Goal: Transaction & Acquisition: Obtain resource

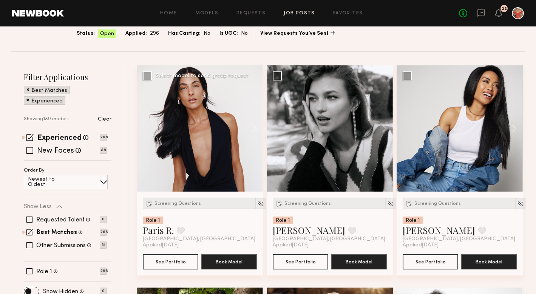
scroll to position [57, 0]
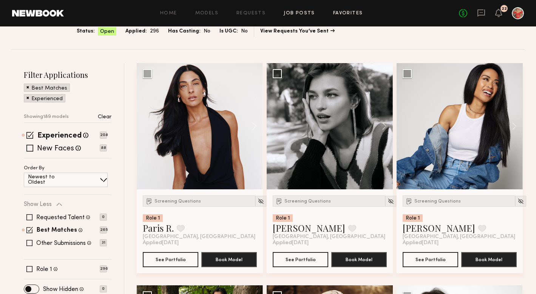
click at [343, 13] on link "Favorites" at bounding box center [348, 13] width 30 height 5
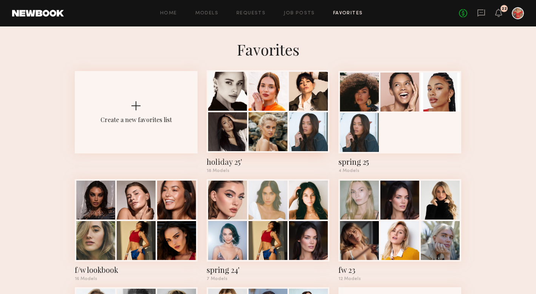
click at [292, 113] on div at bounding box center [308, 131] width 39 height 39
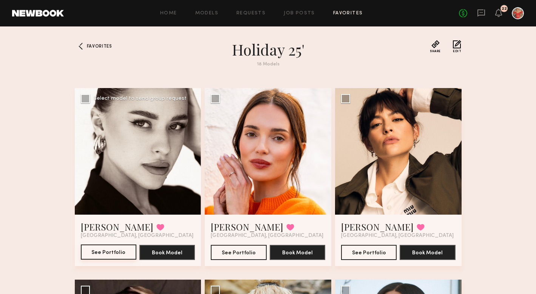
click at [108, 251] on button "See Portfolio" at bounding box center [109, 251] width 56 height 15
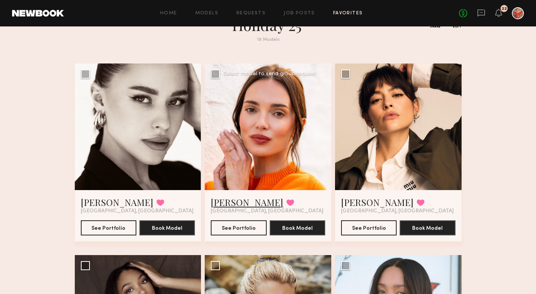
click at [231, 202] on link "Jules H." at bounding box center [247, 202] width 72 height 12
click at [362, 205] on link "Gabriela B." at bounding box center [377, 202] width 72 height 12
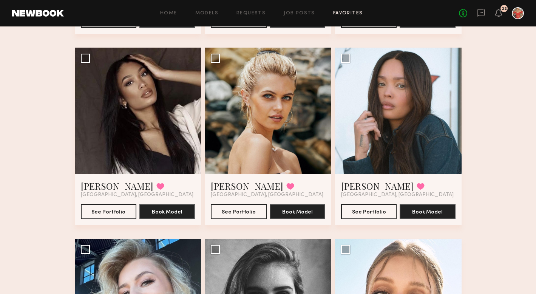
scroll to position [231, 0]
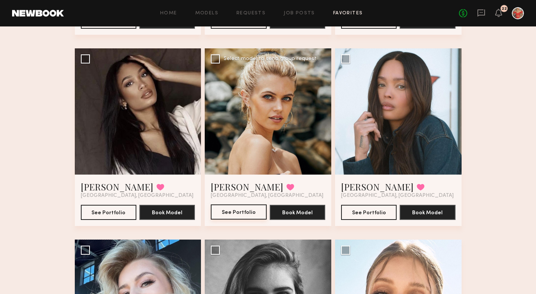
click at [230, 211] on button "See Portfolio" at bounding box center [239, 211] width 56 height 15
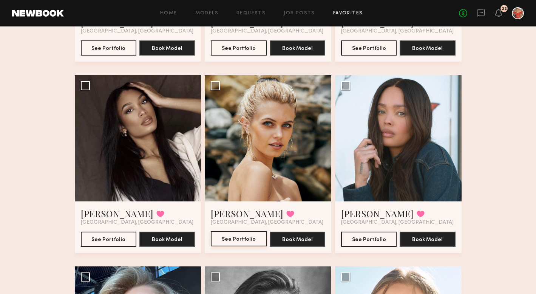
scroll to position [202, 0]
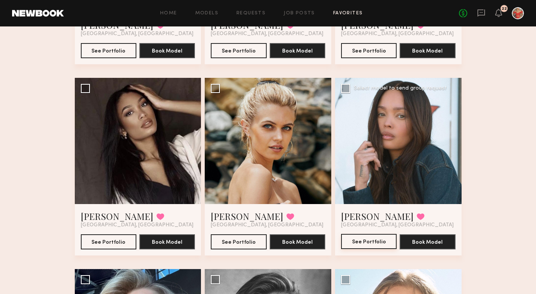
click at [358, 243] on button "See Portfolio" at bounding box center [369, 241] width 56 height 15
click at [105, 240] on button "See Portfolio" at bounding box center [109, 241] width 56 height 15
click at [366, 237] on button "See Portfolio" at bounding box center [369, 241] width 56 height 15
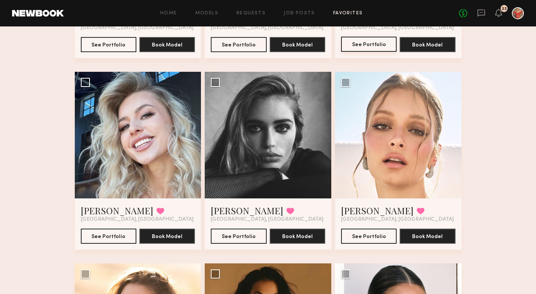
scroll to position [398, 0]
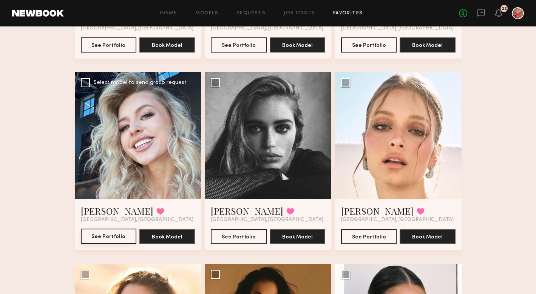
click at [93, 239] on button "See Portfolio" at bounding box center [109, 235] width 56 height 15
click at [232, 240] on button "See Portfolio" at bounding box center [239, 235] width 56 height 15
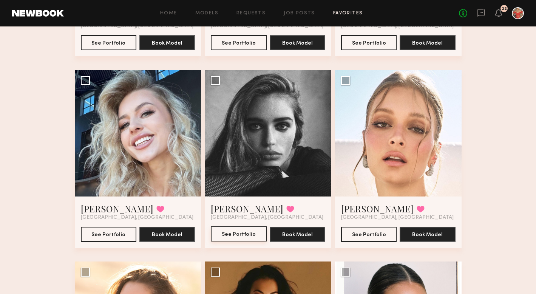
scroll to position [453, 0]
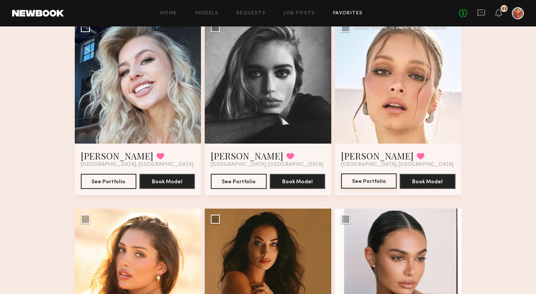
click at [368, 180] on button "See Portfolio" at bounding box center [369, 180] width 56 height 15
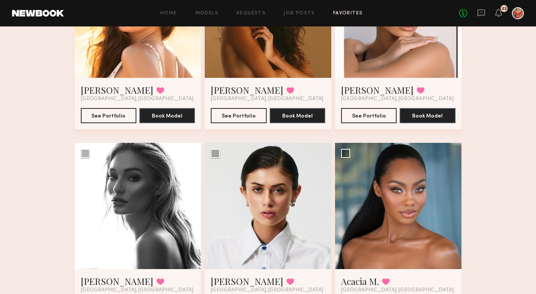
scroll to position [740, 0]
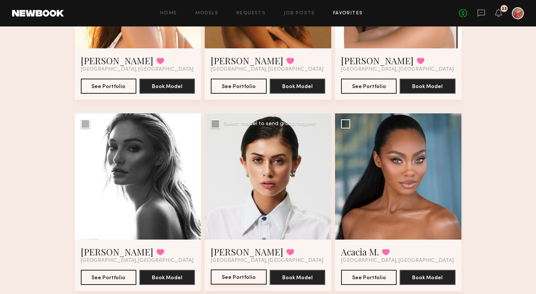
click at [246, 278] on button "See Portfolio" at bounding box center [239, 276] width 56 height 15
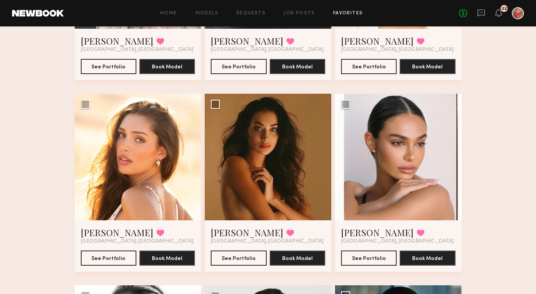
scroll to position [577, 0]
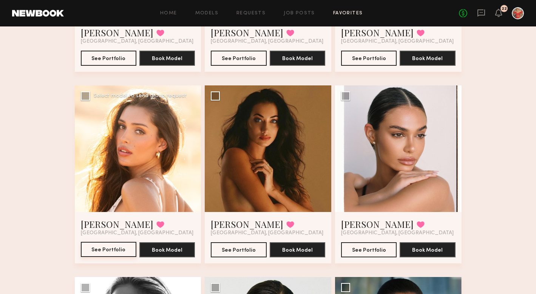
click at [86, 253] on button "See Portfolio" at bounding box center [109, 249] width 56 height 15
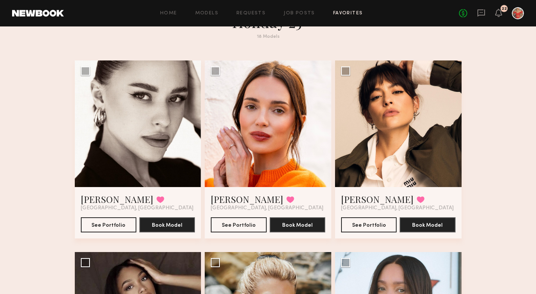
scroll to position [0, 0]
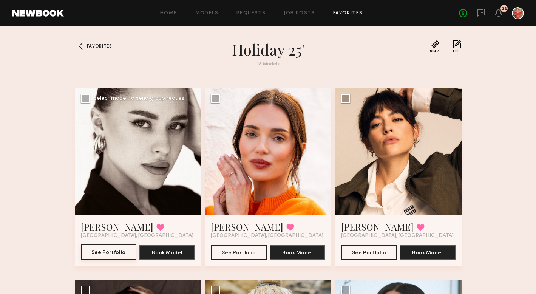
click at [106, 253] on button "See Portfolio" at bounding box center [109, 251] width 56 height 15
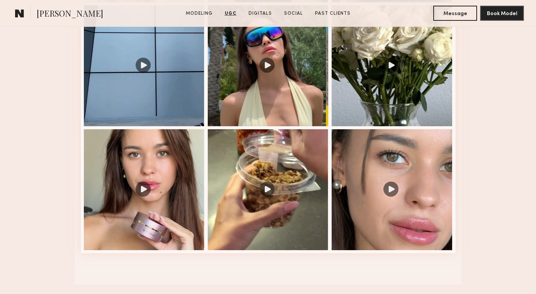
scroll to position [1073, 0]
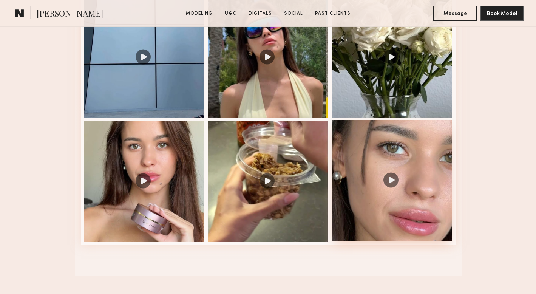
click at [393, 180] on div at bounding box center [392, 180] width 121 height 121
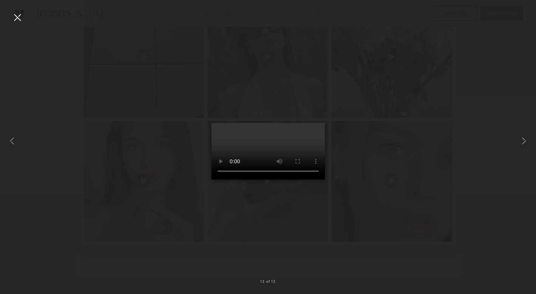
click at [18, 19] on div at bounding box center [17, 17] width 12 height 12
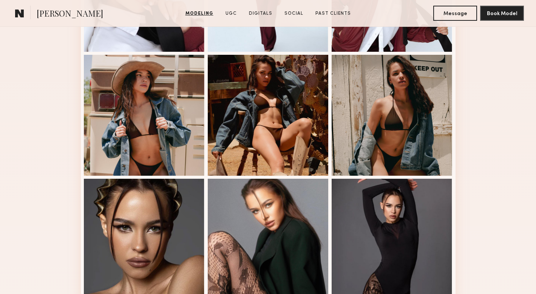
scroll to position [0, 0]
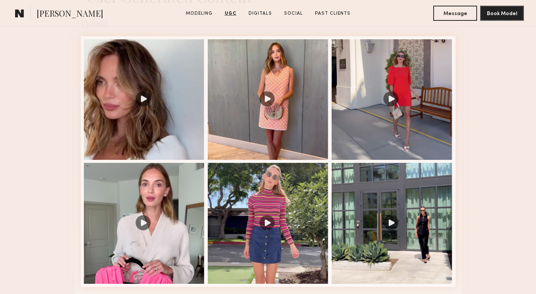
scroll to position [784, 0]
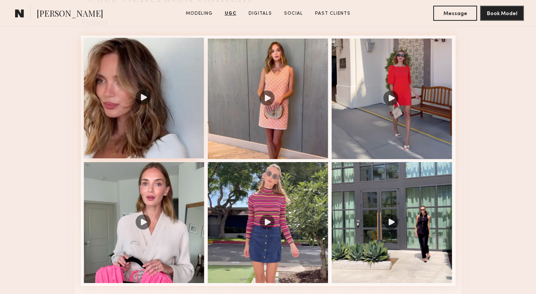
click at [140, 94] on div at bounding box center [144, 98] width 121 height 121
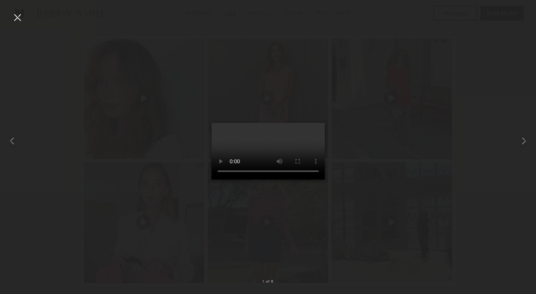
click at [19, 19] on div at bounding box center [17, 17] width 12 height 12
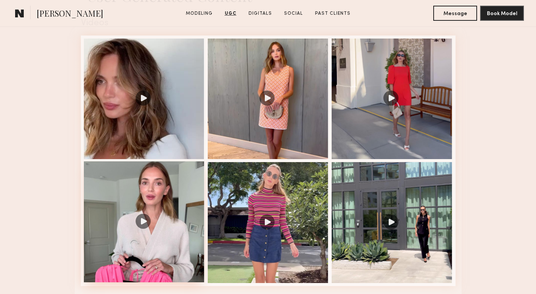
click at [139, 220] on div at bounding box center [144, 221] width 121 height 121
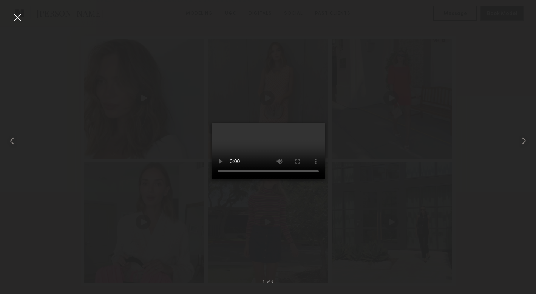
click at [17, 19] on div at bounding box center [17, 17] width 12 height 12
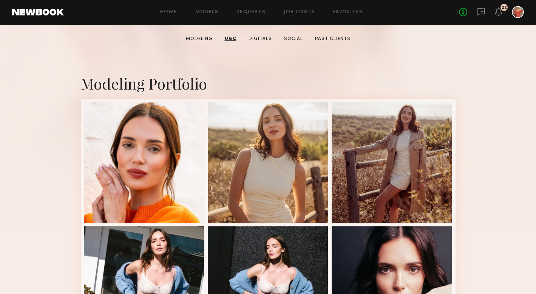
scroll to position [0, 0]
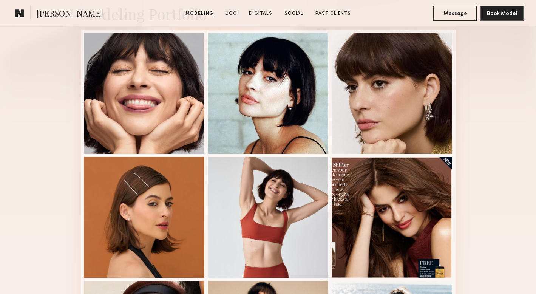
scroll to position [187, 0]
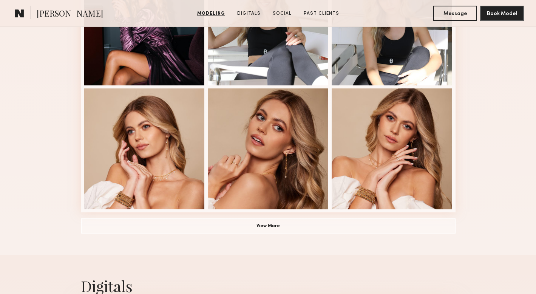
scroll to position [506, 0]
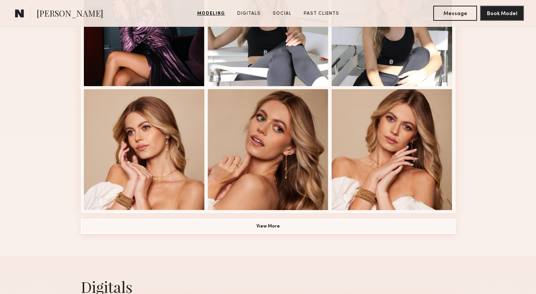
click at [330, 224] on button "View More" at bounding box center [268, 226] width 375 height 15
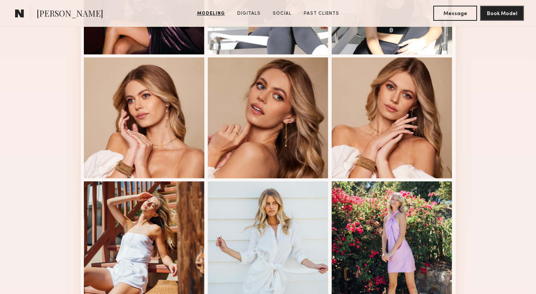
scroll to position [538, 0]
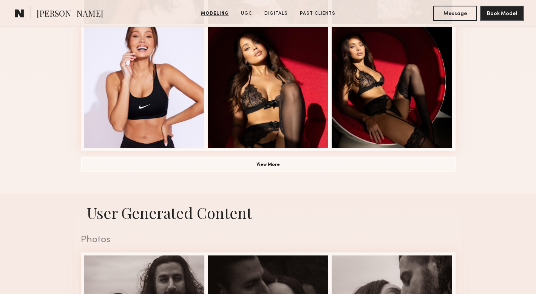
scroll to position [569, 0]
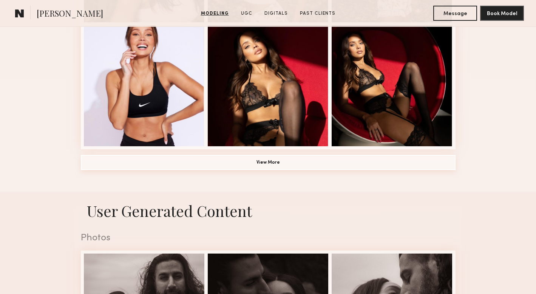
click at [335, 159] on button "View More" at bounding box center [268, 162] width 375 height 15
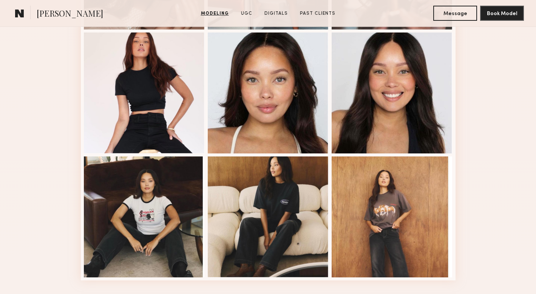
scroll to position [936, 0]
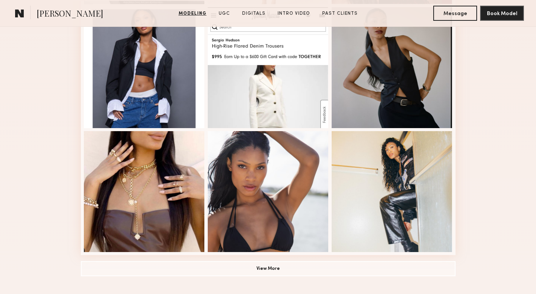
scroll to position [522, 0]
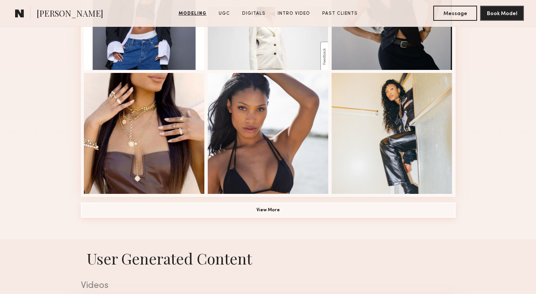
click at [267, 213] on button "View More" at bounding box center [268, 209] width 375 height 15
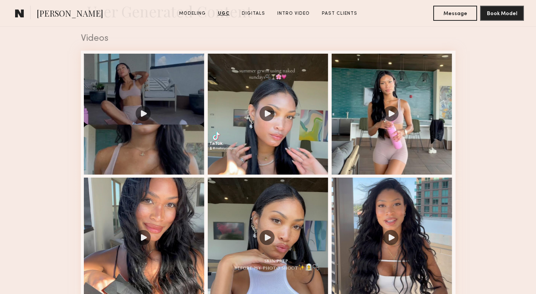
scroll to position [1212, 0]
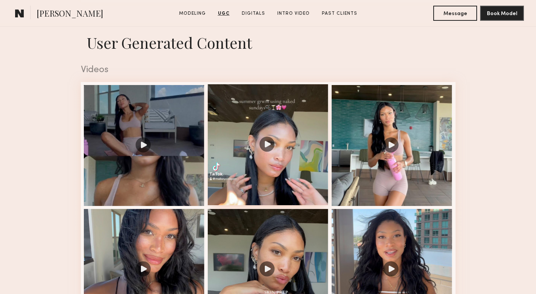
click at [294, 169] on div at bounding box center [268, 144] width 121 height 121
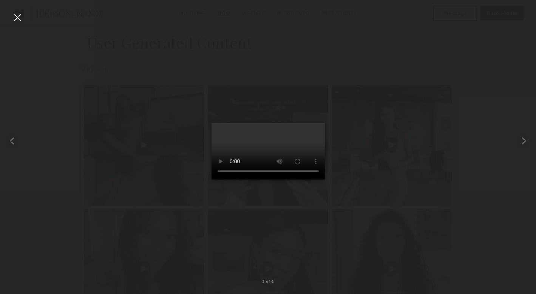
click at [18, 20] on div at bounding box center [17, 17] width 12 height 12
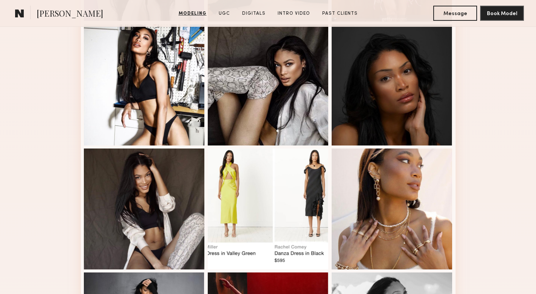
scroll to position [823, 0]
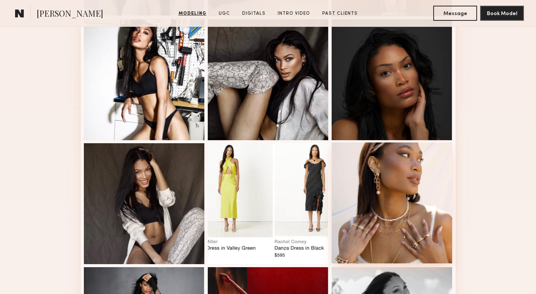
click at [370, 207] on div at bounding box center [392, 202] width 121 height 121
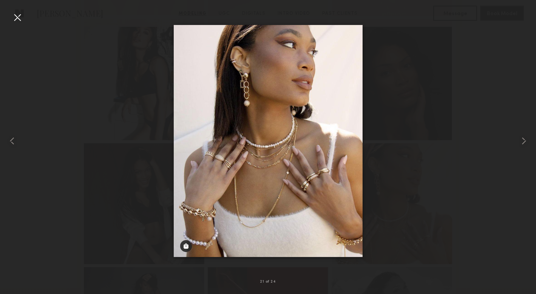
click at [19, 16] on div at bounding box center [17, 17] width 12 height 12
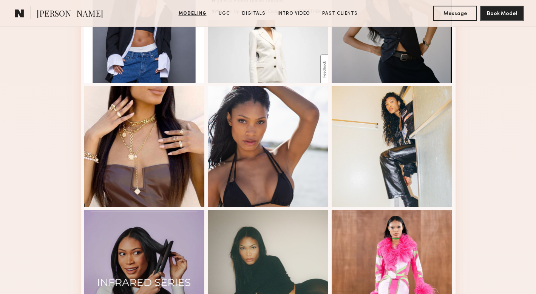
scroll to position [507, 0]
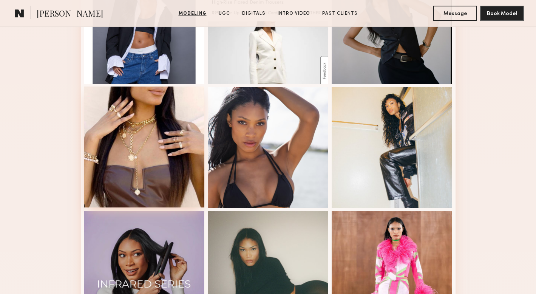
click at [167, 133] on div at bounding box center [144, 146] width 121 height 121
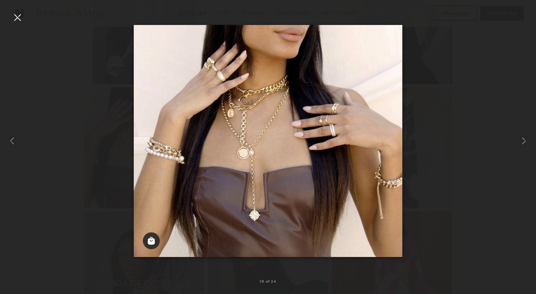
click at [16, 18] on div at bounding box center [17, 17] width 12 height 12
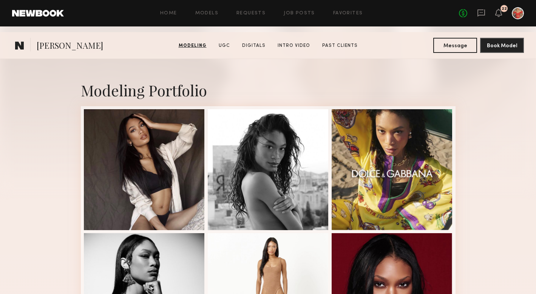
scroll to position [0, 0]
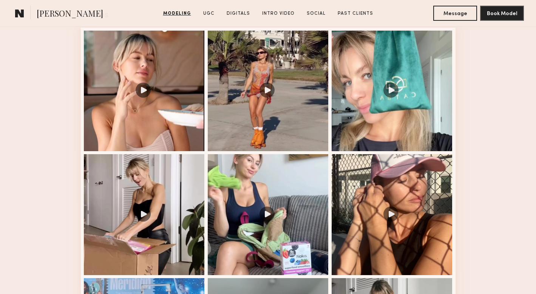
scroll to position [791, 0]
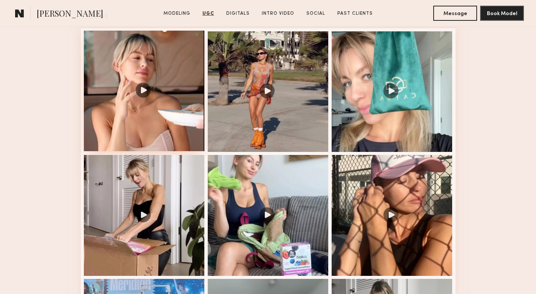
click at [145, 90] on div at bounding box center [144, 91] width 121 height 121
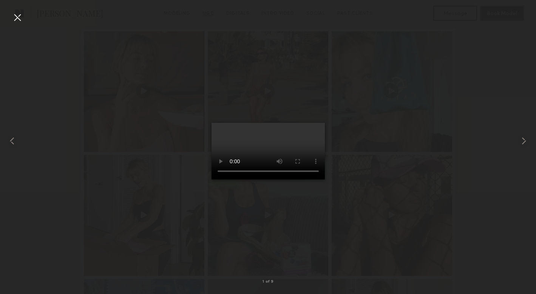
click at [15, 20] on div at bounding box center [17, 17] width 12 height 12
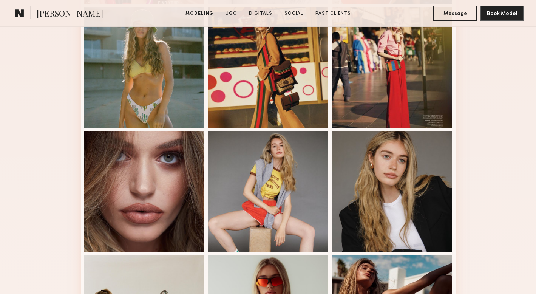
scroll to position [499, 0]
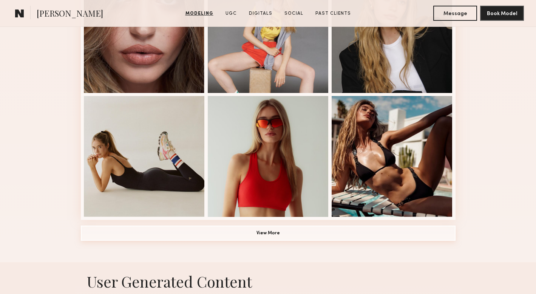
click at [264, 233] on button "View More" at bounding box center [268, 232] width 375 height 15
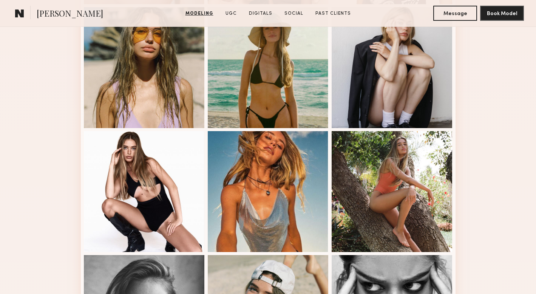
scroll to position [854, 0]
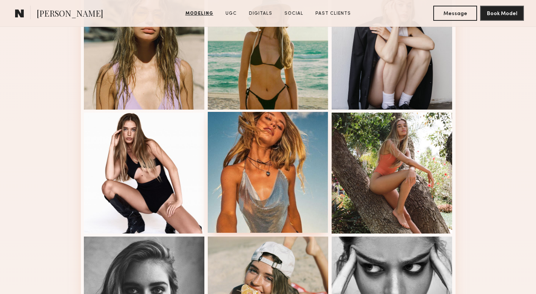
click at [293, 161] on div at bounding box center [268, 172] width 121 height 121
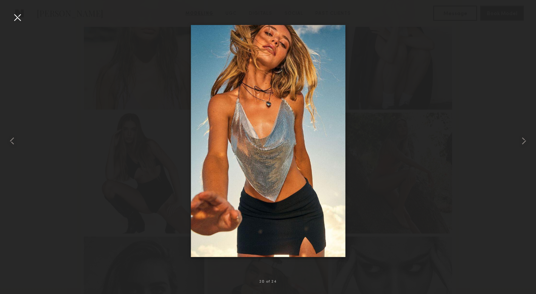
click at [15, 17] on div at bounding box center [17, 17] width 12 height 12
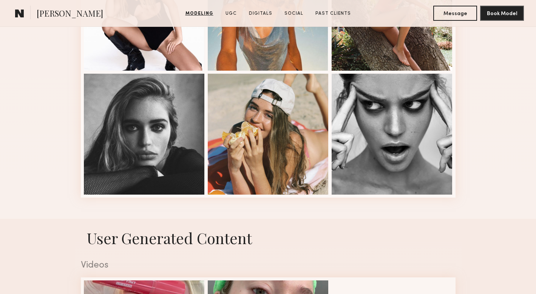
scroll to position [1008, 0]
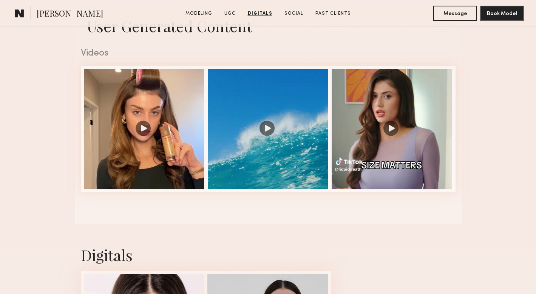
scroll to position [752, 0]
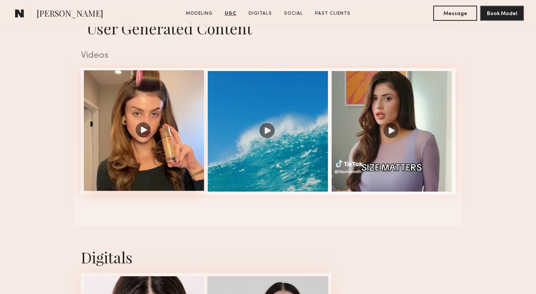
click at [140, 128] on div at bounding box center [144, 130] width 121 height 121
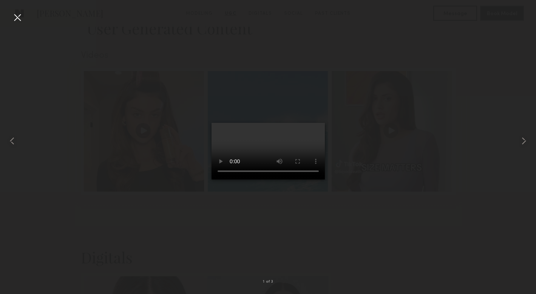
click at [16, 17] on div at bounding box center [17, 17] width 12 height 12
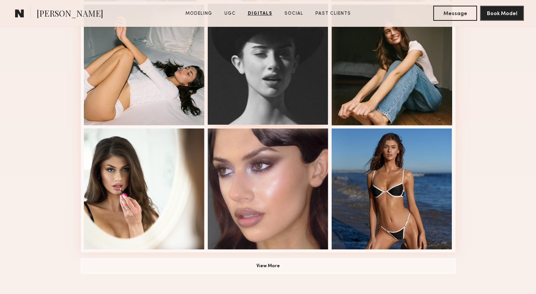
scroll to position [461, 0]
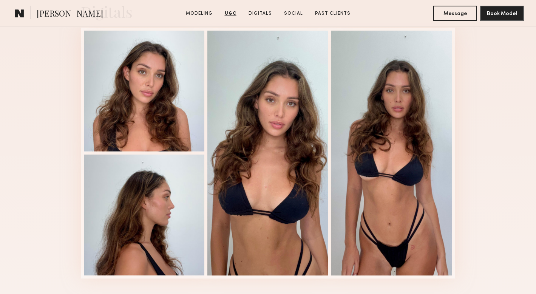
scroll to position [1151, 0]
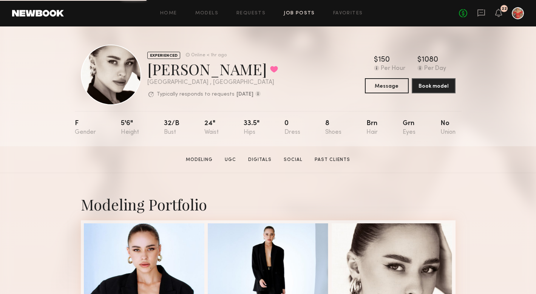
click at [295, 11] on link "Job Posts" at bounding box center [299, 13] width 31 height 5
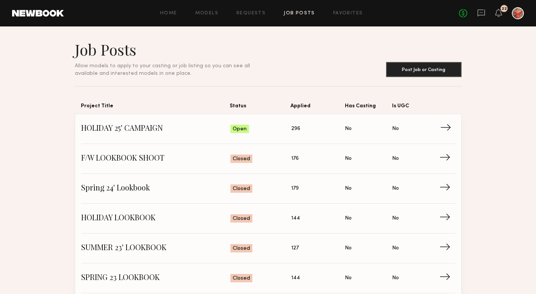
click at [449, 126] on span "→" at bounding box center [447, 128] width 15 height 11
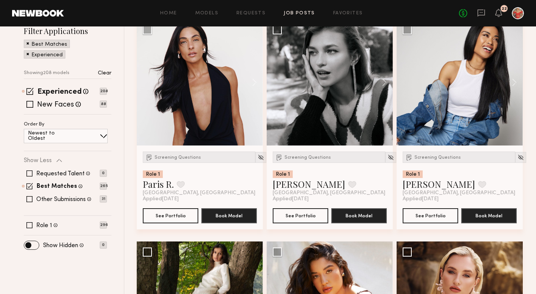
scroll to position [102, 0]
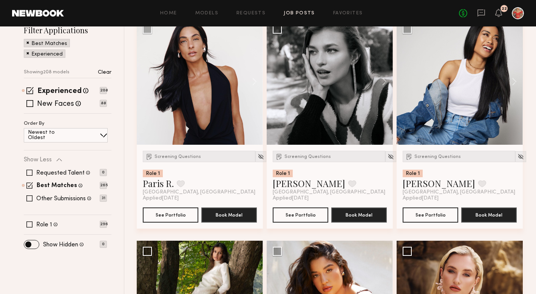
click at [100, 135] on span at bounding box center [104, 135] width 8 height 8
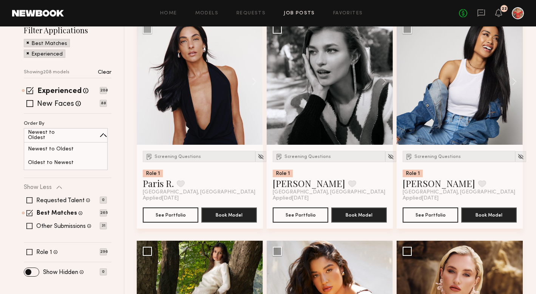
click at [100, 135] on span at bounding box center [104, 135] width 8 height 8
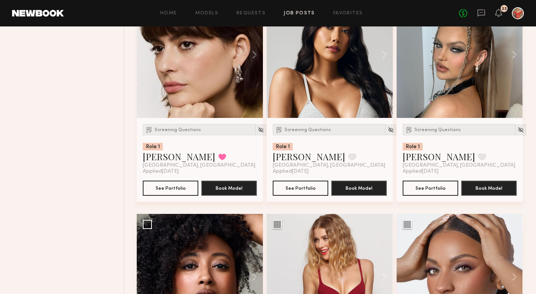
scroll to position [1653, 0]
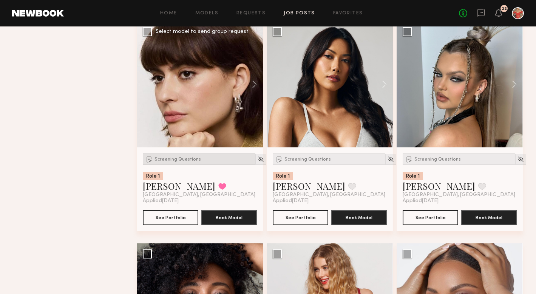
click at [177, 159] on span "Screening Questions" at bounding box center [177, 159] width 46 height 5
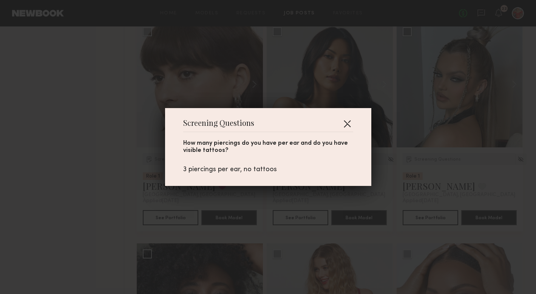
click at [348, 122] on button "button" at bounding box center [347, 123] width 12 height 12
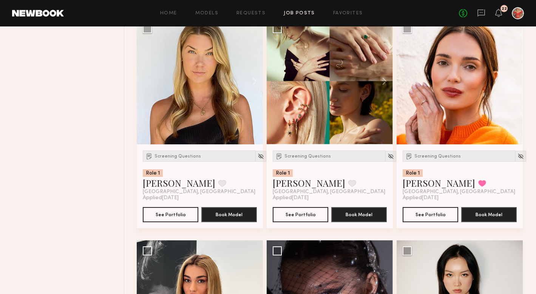
scroll to position [2100, 0]
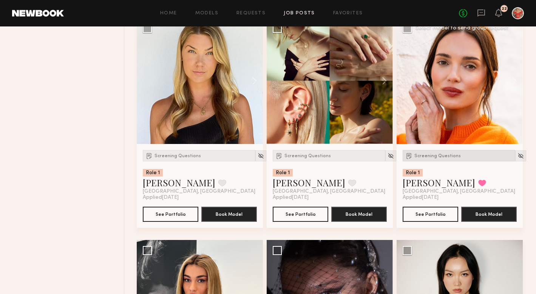
click at [428, 158] on span "Screening Questions" at bounding box center [437, 156] width 46 height 5
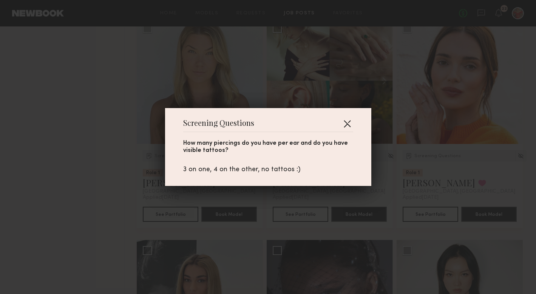
click at [347, 124] on button "button" at bounding box center [347, 123] width 12 height 12
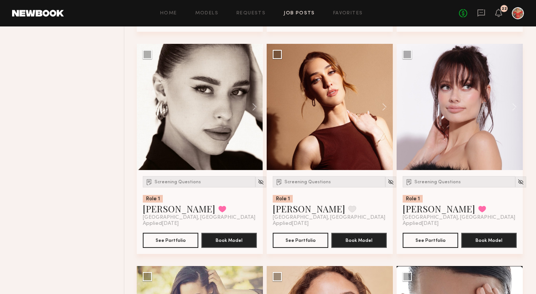
scroll to position [2976, 0]
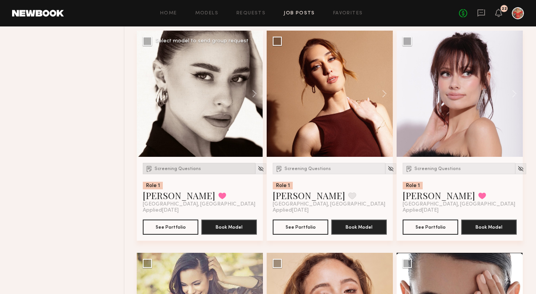
click at [172, 170] on span "Screening Questions" at bounding box center [177, 169] width 46 height 5
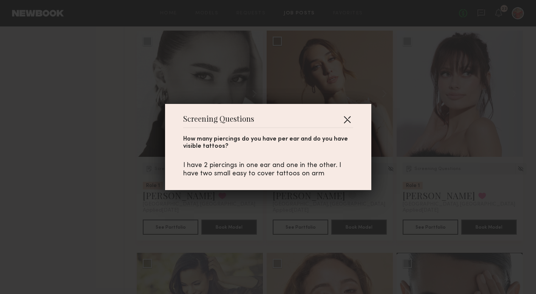
click at [346, 117] on button "button" at bounding box center [347, 119] width 12 height 12
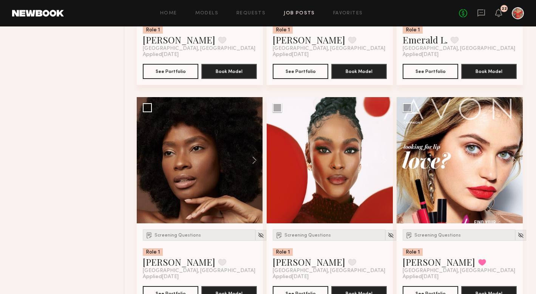
scroll to position [4253, 0]
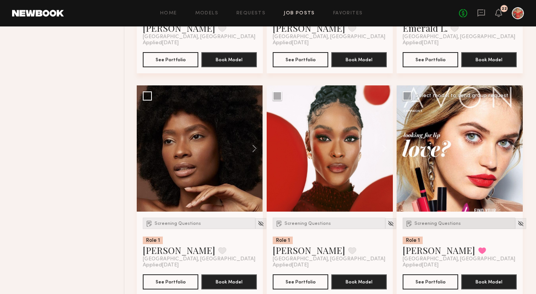
click at [424, 221] on span "Screening Questions" at bounding box center [437, 223] width 46 height 5
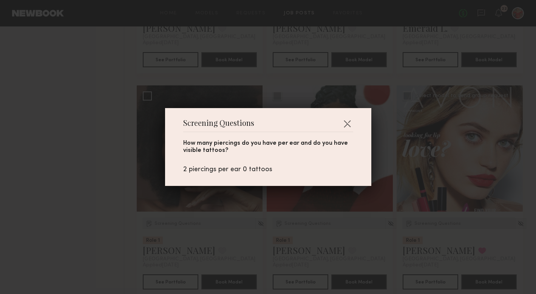
scroll to position [4275, 0]
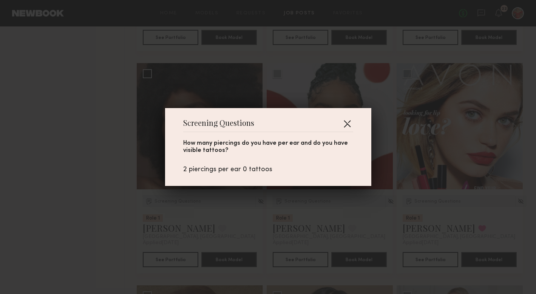
click at [345, 124] on button "button" at bounding box center [347, 123] width 12 height 12
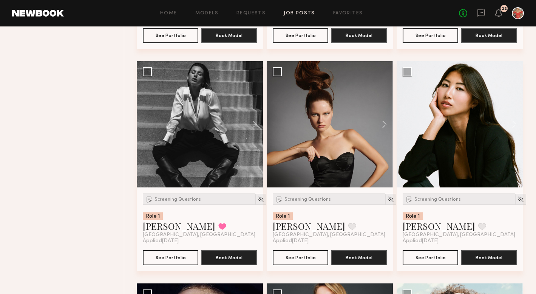
scroll to position [7375, 0]
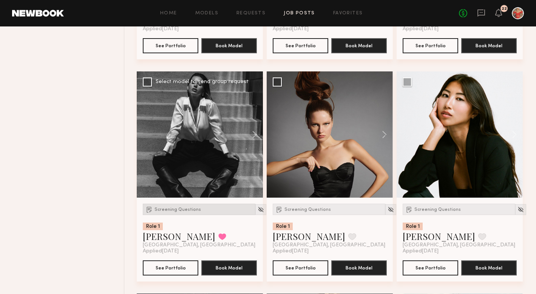
click at [182, 215] on div "Screening Questions" at bounding box center [199, 209] width 113 height 11
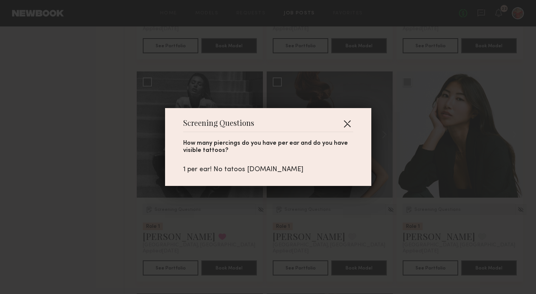
click at [347, 125] on button "button" at bounding box center [347, 123] width 12 height 12
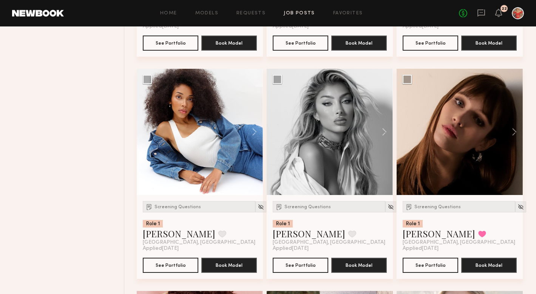
scroll to position [8054, 0]
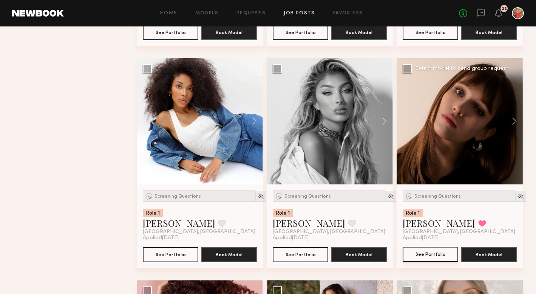
click at [425, 262] on button "See Portfolio" at bounding box center [430, 254] width 56 height 15
click at [426, 199] on span "Screening Questions" at bounding box center [437, 196] width 46 height 5
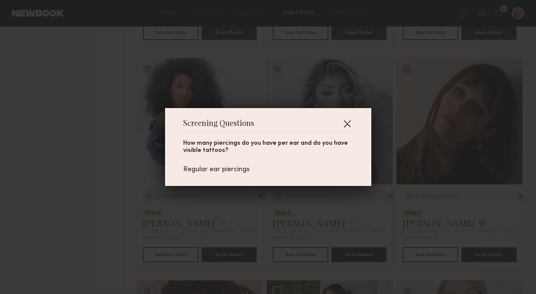
click at [346, 123] on button "button" at bounding box center [347, 123] width 12 height 12
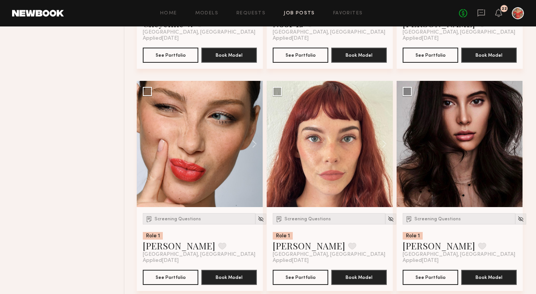
scroll to position [8704, 0]
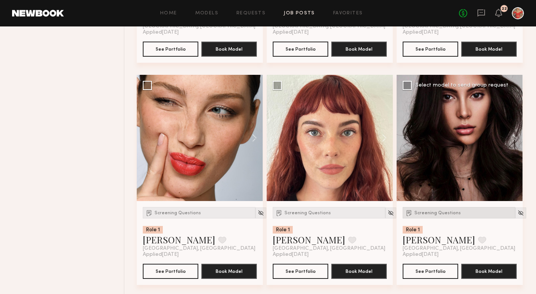
click at [415, 217] on div "Screening Questions" at bounding box center [458, 212] width 113 height 11
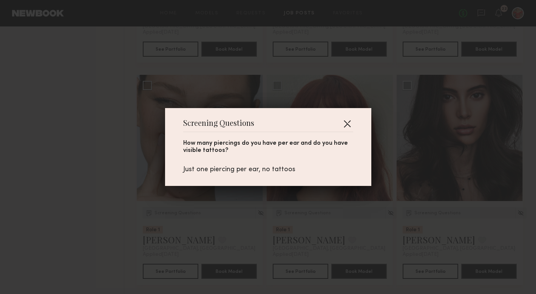
click at [348, 121] on button "button" at bounding box center [347, 123] width 12 height 12
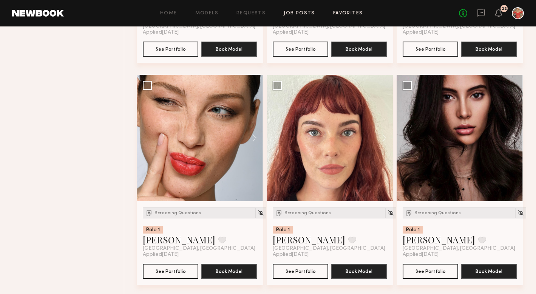
click at [344, 14] on link "Favorites" at bounding box center [348, 13] width 30 height 5
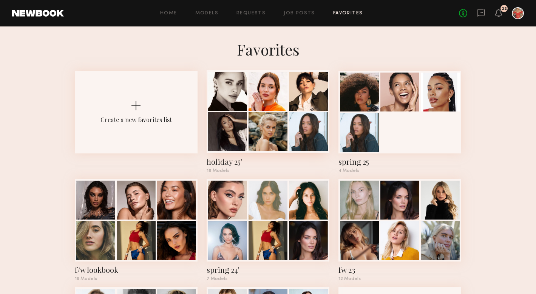
click at [273, 112] on div at bounding box center [267, 131] width 39 height 39
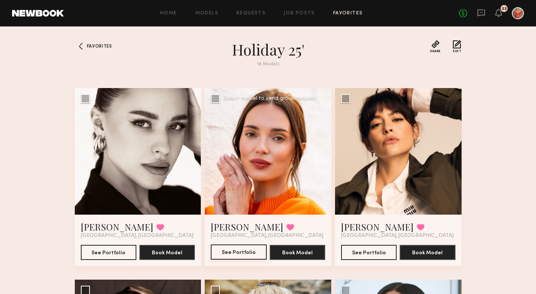
click at [237, 254] on button "See Portfolio" at bounding box center [239, 251] width 56 height 15
click at [367, 254] on button "See Portfolio" at bounding box center [369, 251] width 56 height 15
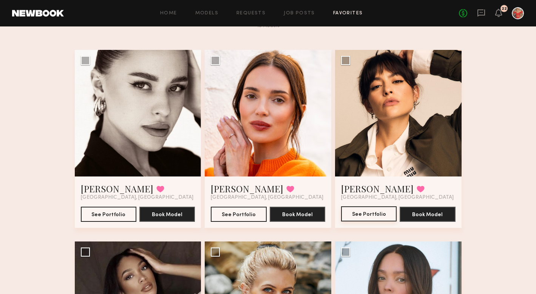
scroll to position [28, 0]
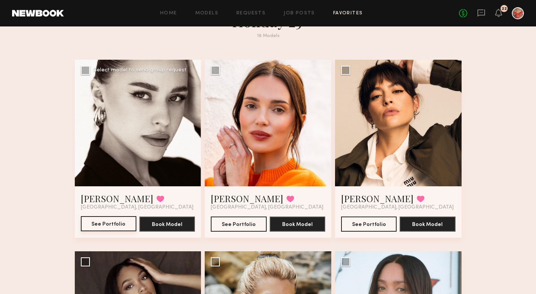
click at [113, 225] on button "See Portfolio" at bounding box center [109, 223] width 56 height 15
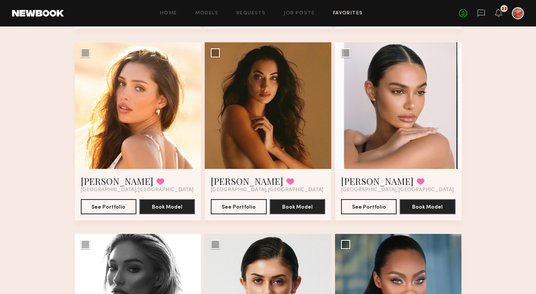
scroll to position [624, 0]
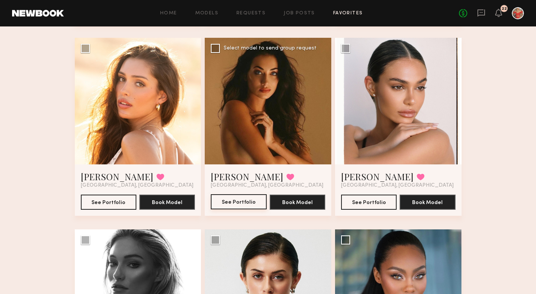
click at [237, 199] on button "See Portfolio" at bounding box center [239, 201] width 56 height 15
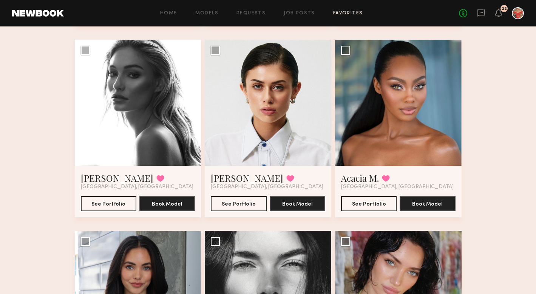
scroll to position [813, 0]
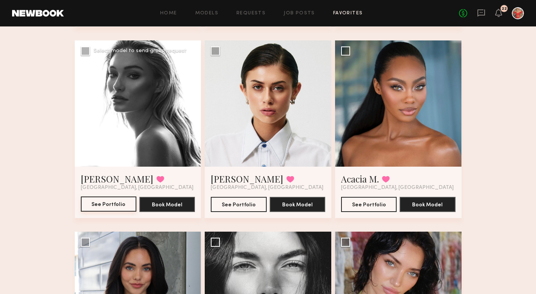
click at [105, 201] on button "See Portfolio" at bounding box center [109, 203] width 56 height 15
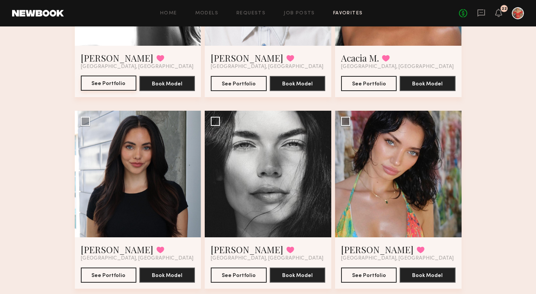
scroll to position [953, 0]
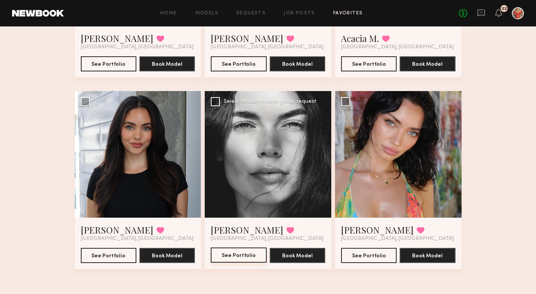
click at [232, 257] on button "See Portfolio" at bounding box center [239, 254] width 56 height 15
click at [371, 255] on button "See Portfolio" at bounding box center [369, 254] width 56 height 15
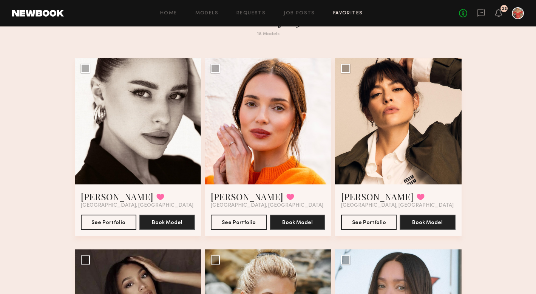
scroll to position [29, 0]
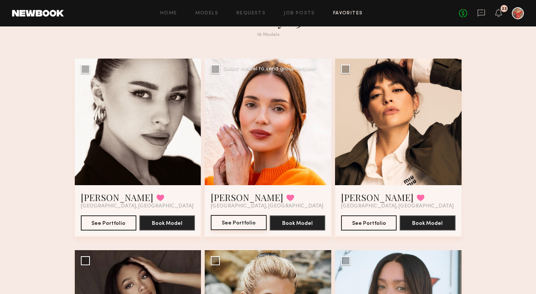
click at [228, 222] on button "See Portfolio" at bounding box center [239, 222] width 56 height 15
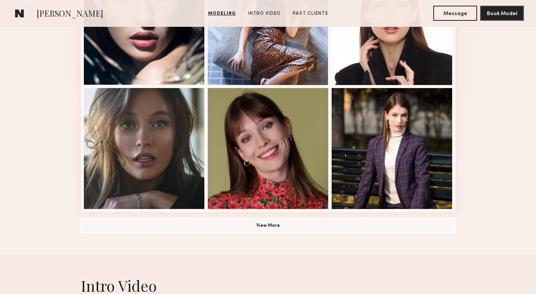
scroll to position [511, 0]
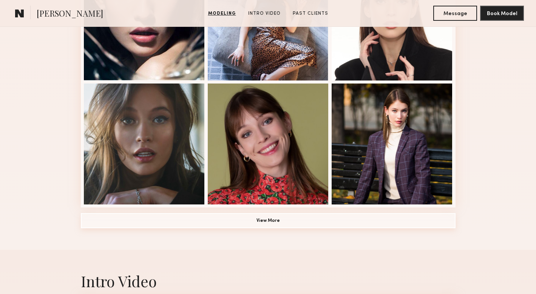
click at [270, 220] on button "View More" at bounding box center [268, 220] width 375 height 15
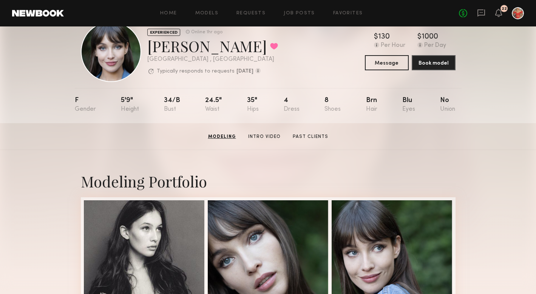
scroll to position [0, 0]
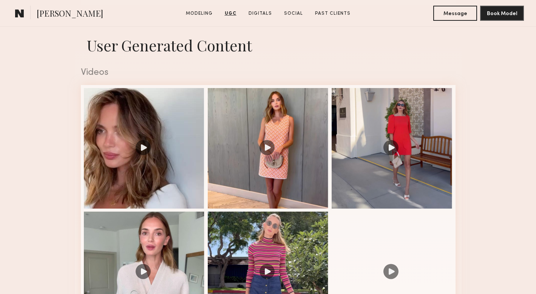
scroll to position [734, 0]
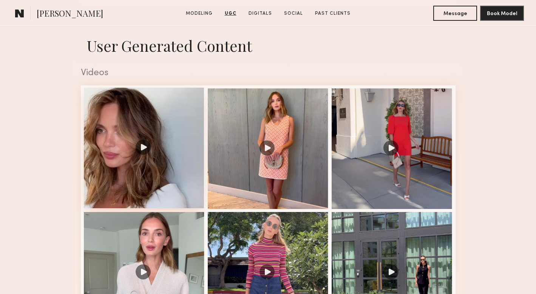
click at [141, 145] on div at bounding box center [144, 148] width 121 height 121
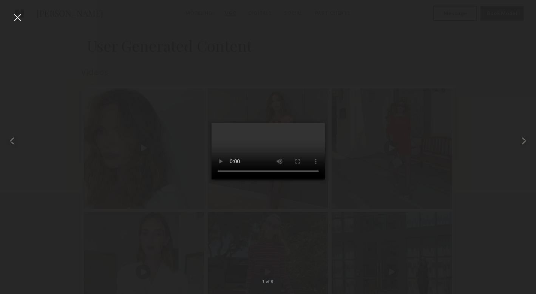
click at [17, 19] on div at bounding box center [17, 17] width 12 height 12
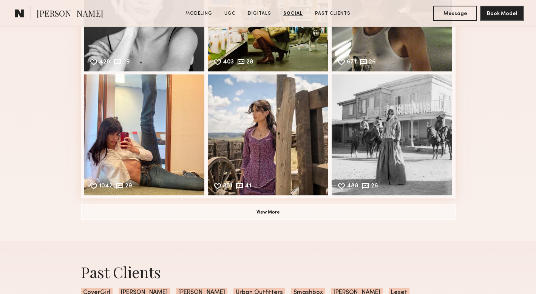
scroll to position [1390, 0]
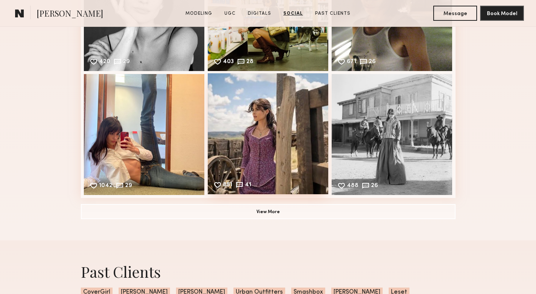
click at [267, 142] on div "851 41 Likes & comments displayed to show model’s engagement" at bounding box center [268, 133] width 121 height 121
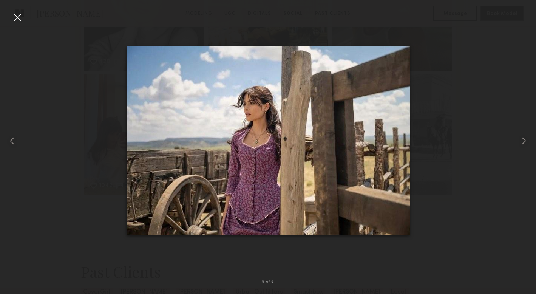
click at [17, 17] on div at bounding box center [17, 17] width 12 height 12
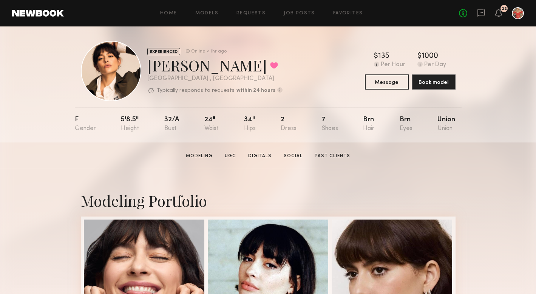
scroll to position [0, 0]
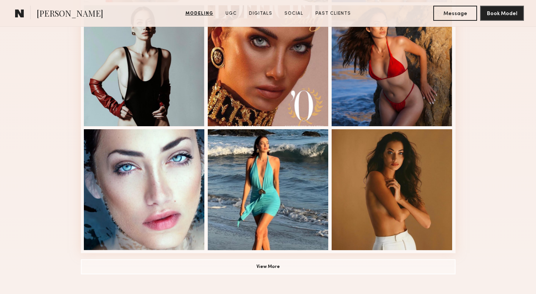
scroll to position [464, 0]
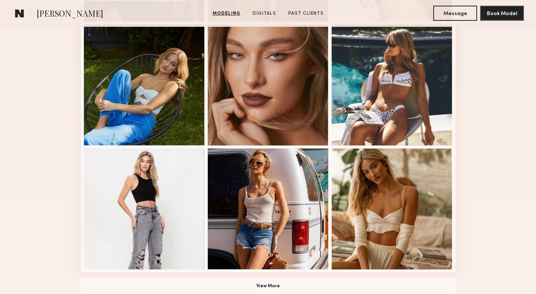
scroll to position [448, 0]
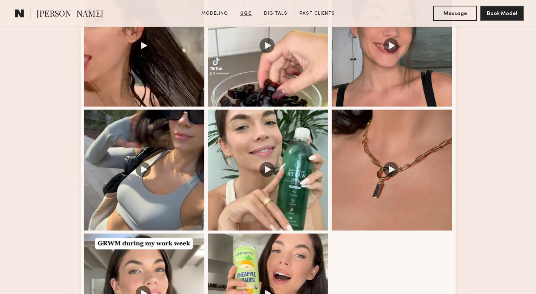
scroll to position [961, 0]
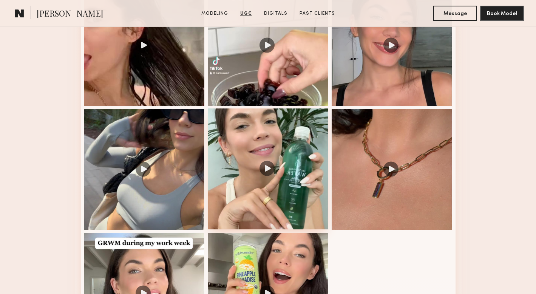
click at [269, 165] on div at bounding box center [268, 168] width 121 height 121
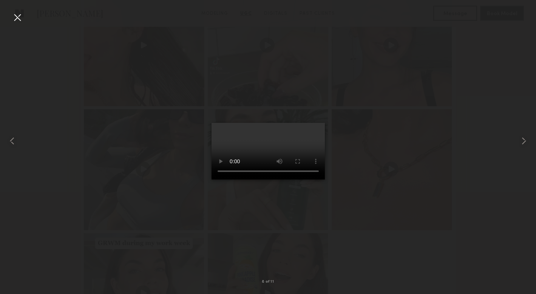
click at [15, 19] on div at bounding box center [17, 17] width 12 height 12
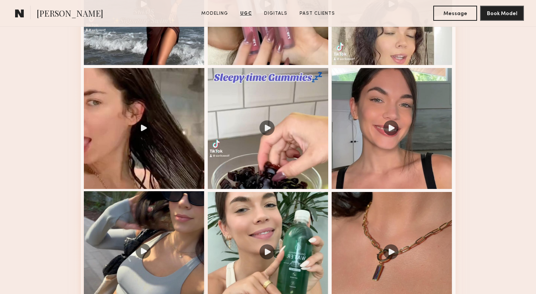
scroll to position [878, 0]
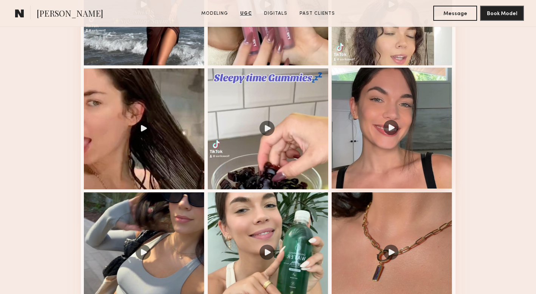
click at [388, 125] on div at bounding box center [392, 128] width 121 height 121
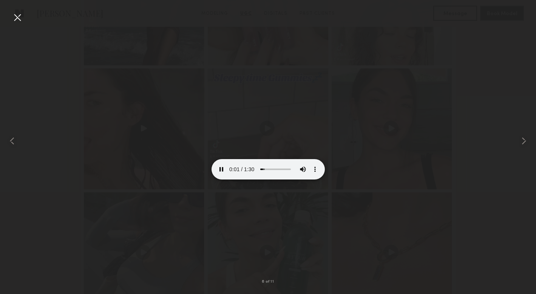
click at [17, 17] on div at bounding box center [17, 17] width 12 height 12
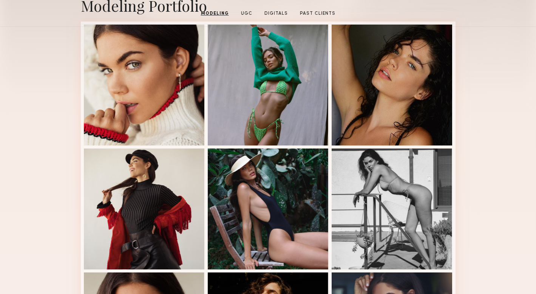
scroll to position [0, 0]
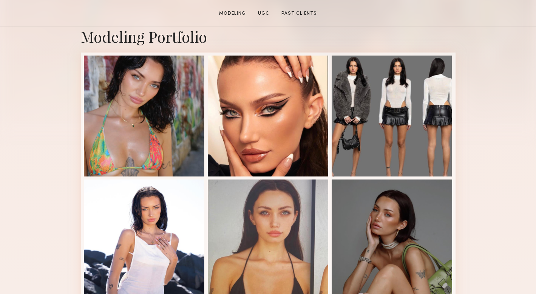
scroll to position [168, 0]
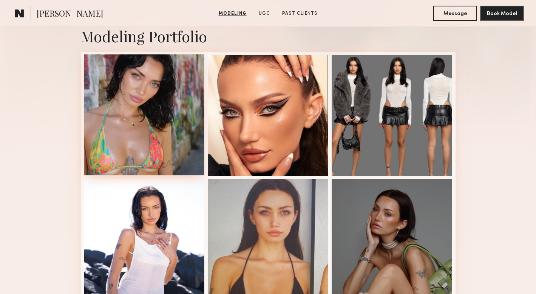
click at [134, 135] on div at bounding box center [144, 114] width 121 height 121
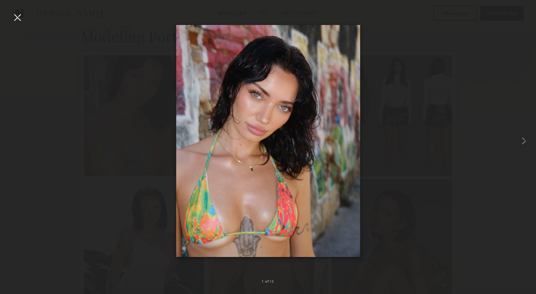
click at [12, 22] on div at bounding box center [17, 17] width 12 height 12
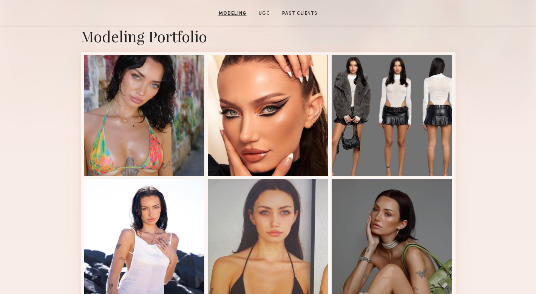
scroll to position [0, 0]
